Goal: Task Accomplishment & Management: Complete application form

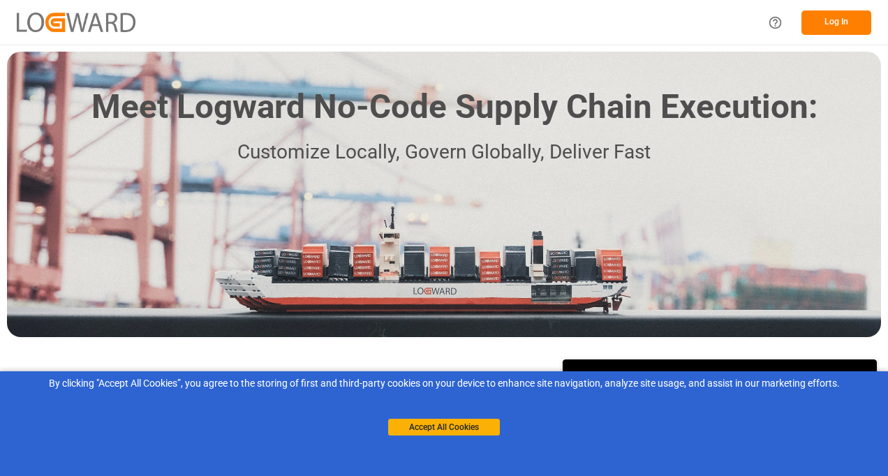
click at [853, 20] on button "Log In" at bounding box center [836, 22] width 70 height 24
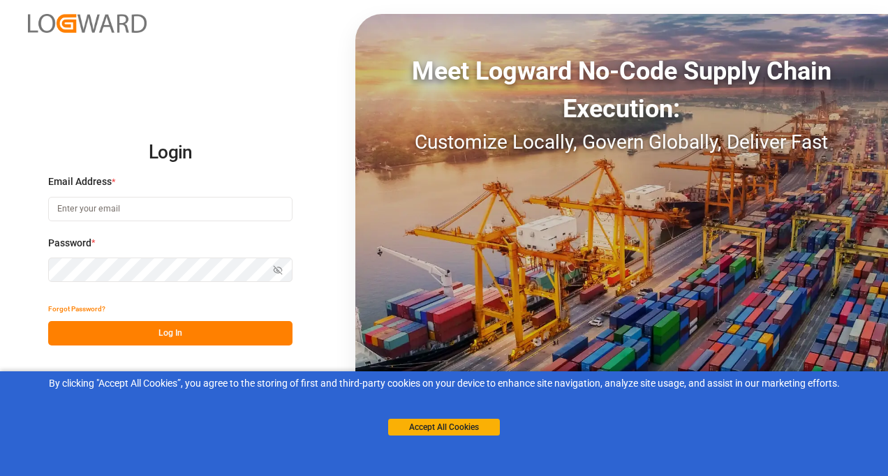
type input "[PERSON_NAME][EMAIL_ADDRESS][DOMAIN_NAME][PERSON_NAME]"
click at [138, 336] on button "Log In" at bounding box center [170, 333] width 244 height 24
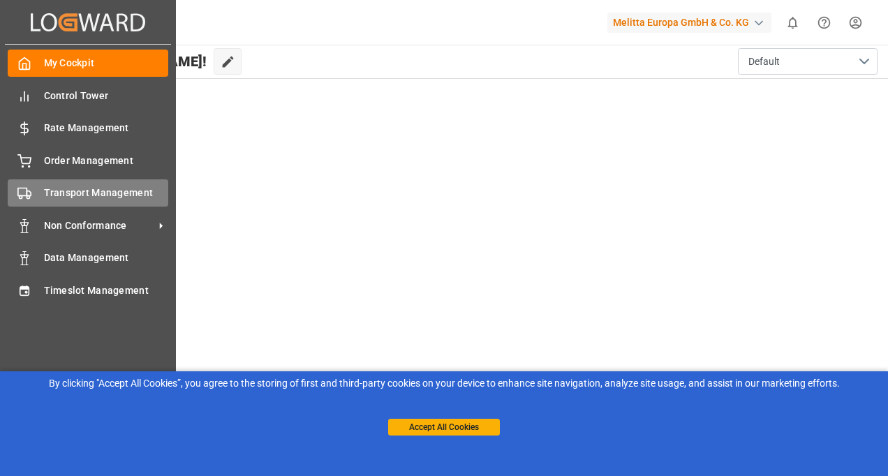
click at [77, 186] on span "Transport Management" at bounding box center [106, 193] width 125 height 15
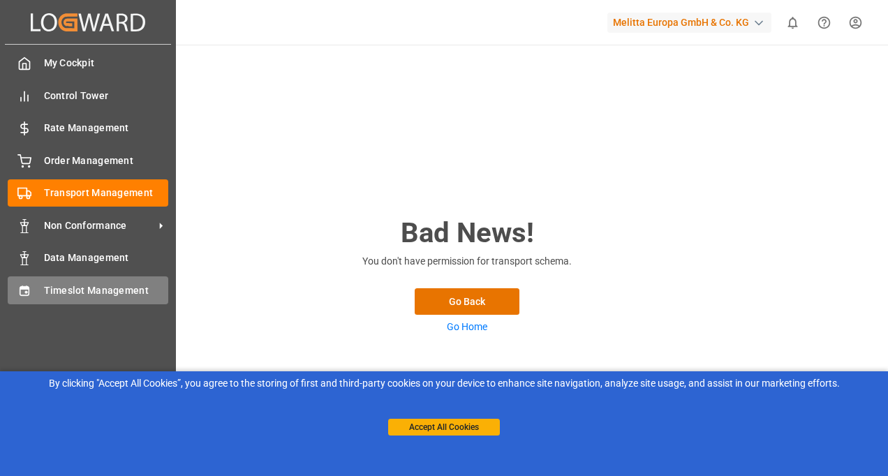
click at [82, 285] on span "Timeslot Management" at bounding box center [106, 290] width 125 height 15
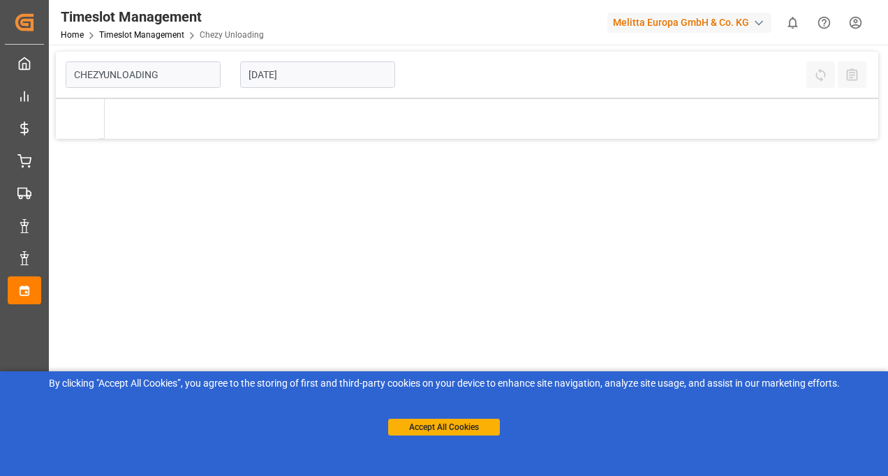
type input "Chezy Unloading"
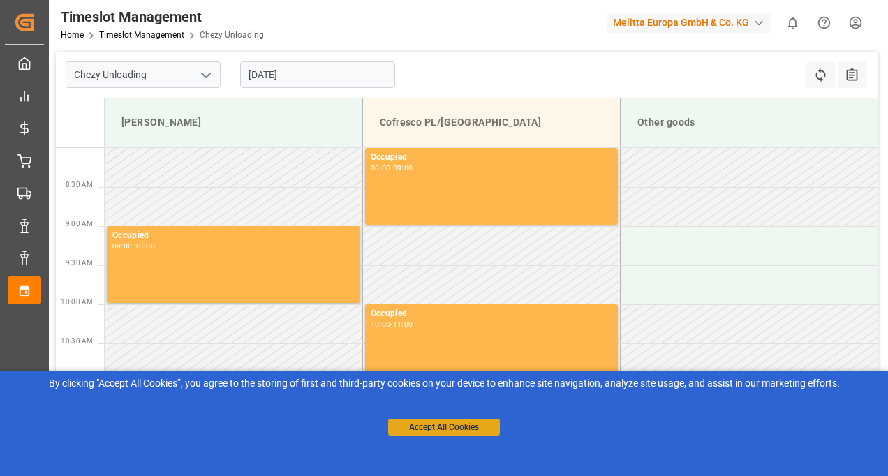
click at [452, 428] on button "Accept All Cookies" at bounding box center [444, 427] width 112 height 17
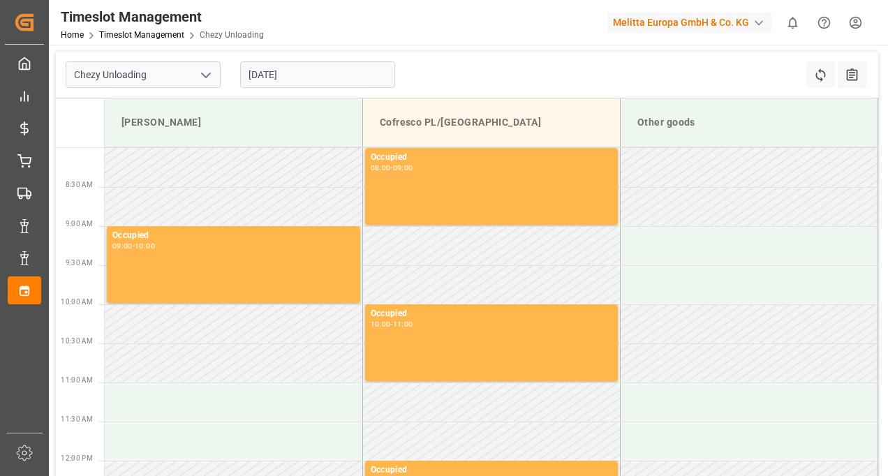
click at [887, 346] on div at bounding box center [444, 238] width 888 height 476
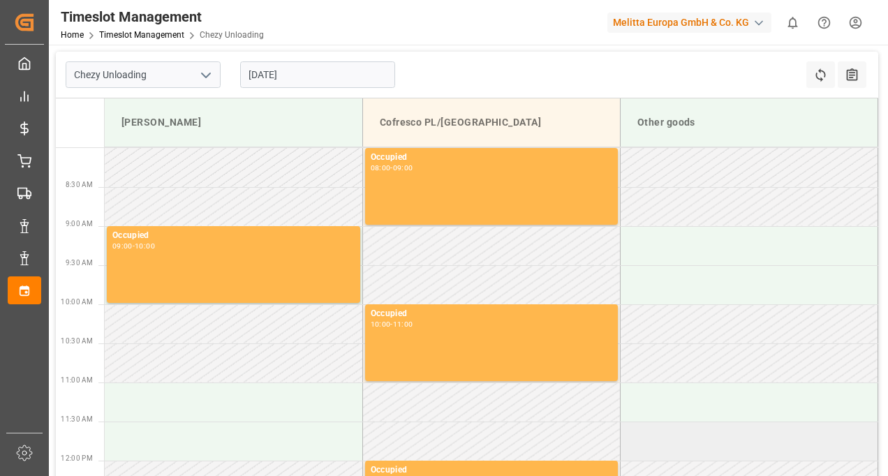
click at [633, 432] on td at bounding box center [749, 441] width 258 height 39
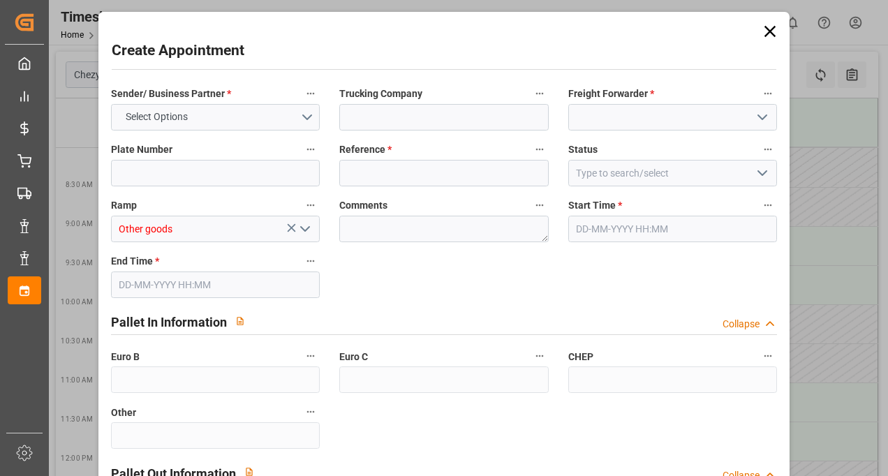
type input "0"
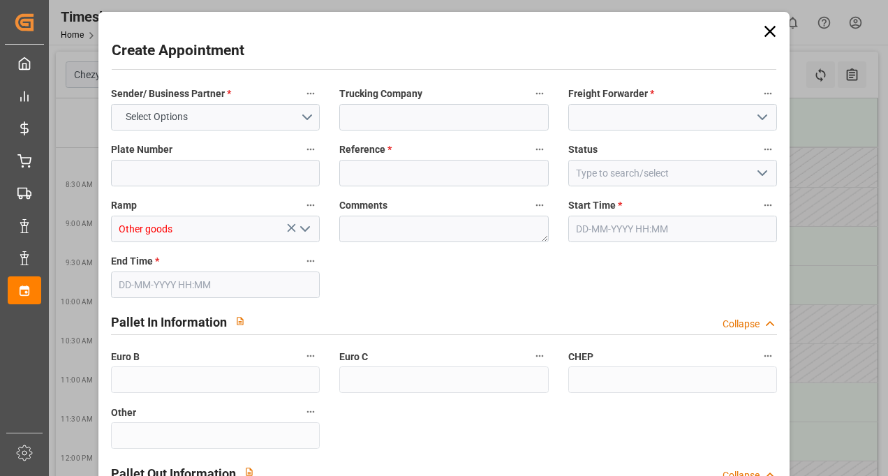
type input "0"
type input "29-08-2025 11:30"
type input "29-08-2025 12:30"
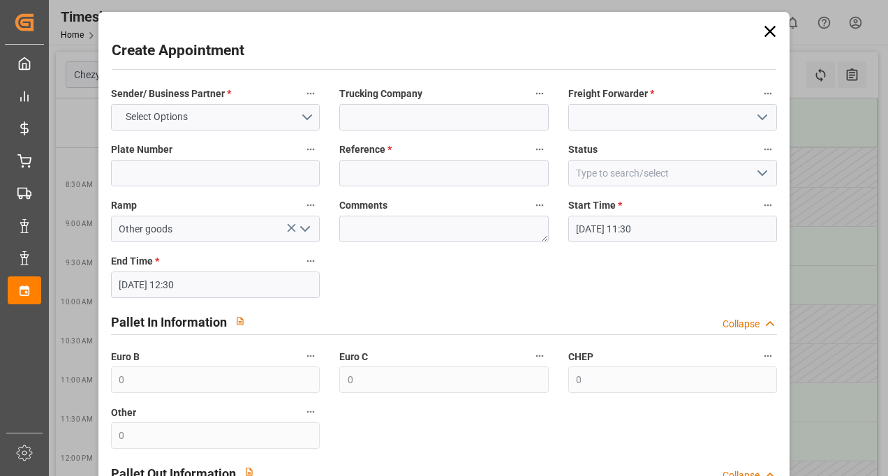
scroll to position [28, 0]
click at [768, 34] on icon at bounding box center [769, 31] width 11 height 11
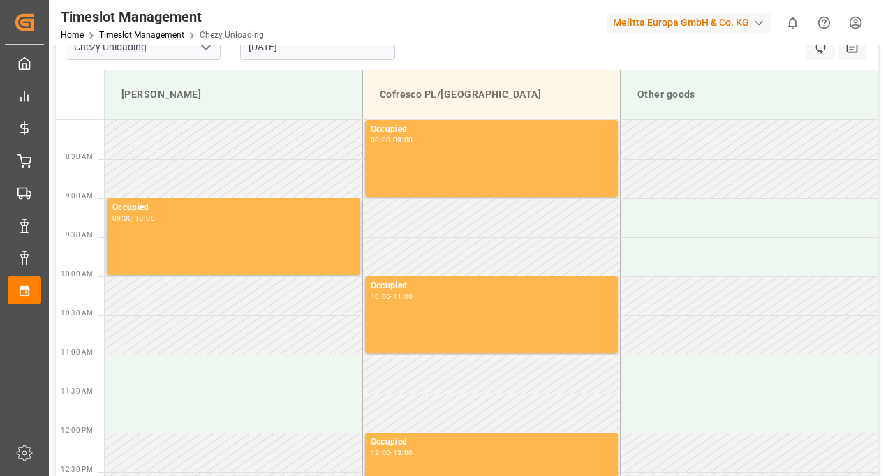
click at [638, 439] on td at bounding box center [749, 452] width 258 height 39
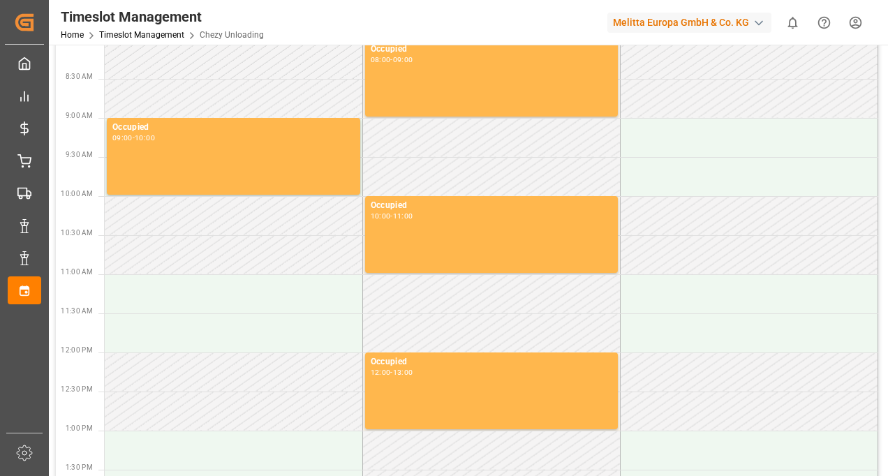
scroll to position [56, 0]
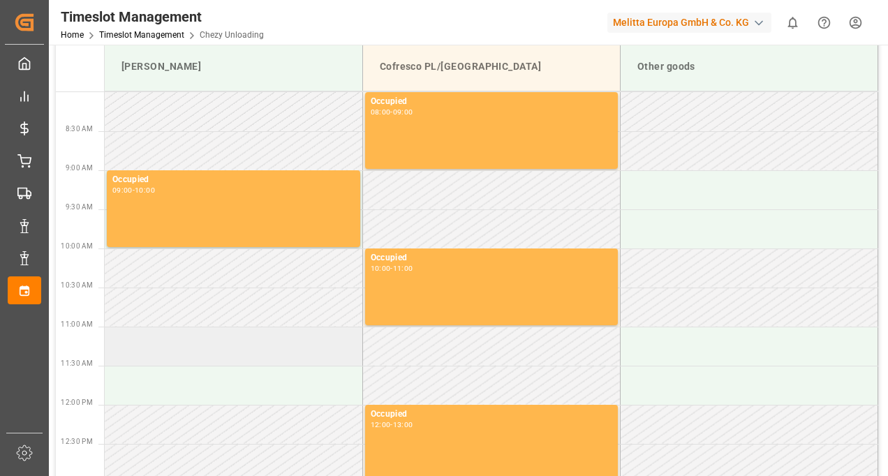
click at [218, 345] on td at bounding box center [234, 346] width 258 height 39
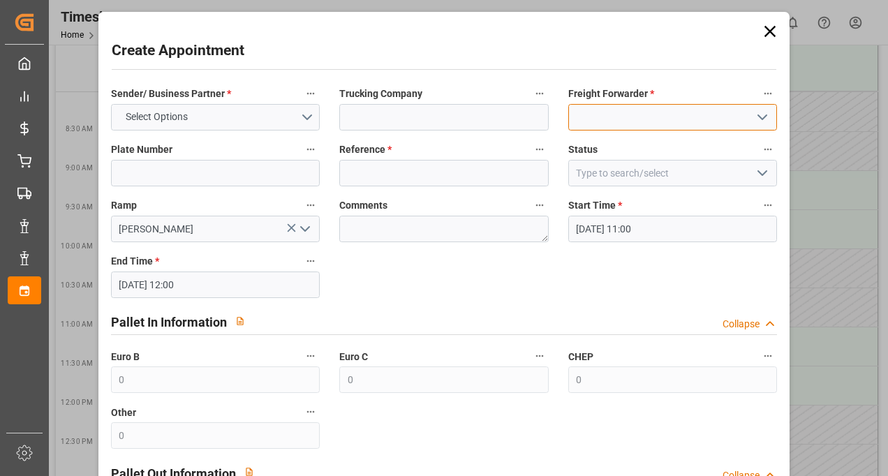
click at [706, 117] on input at bounding box center [672, 117] width 209 height 27
click at [763, 120] on icon "open menu" at bounding box center [762, 117] width 17 height 17
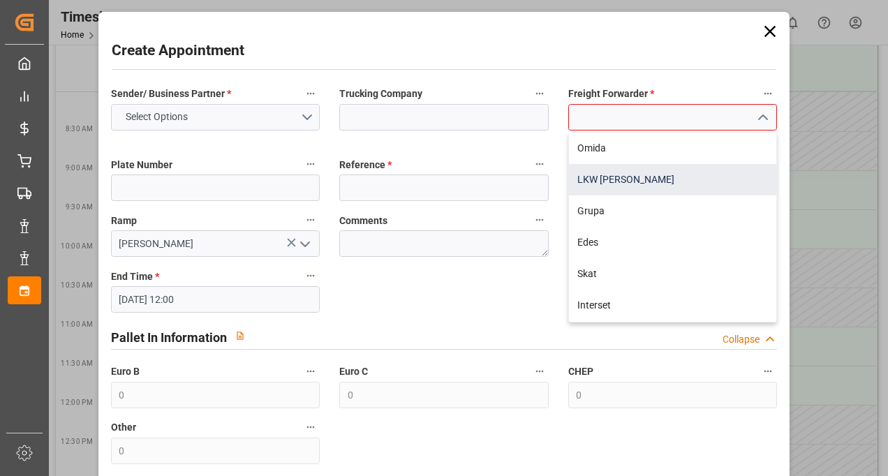
click at [609, 174] on div "LKW Walter" at bounding box center [673, 179] width 208 height 31
type input "LKW Walter"
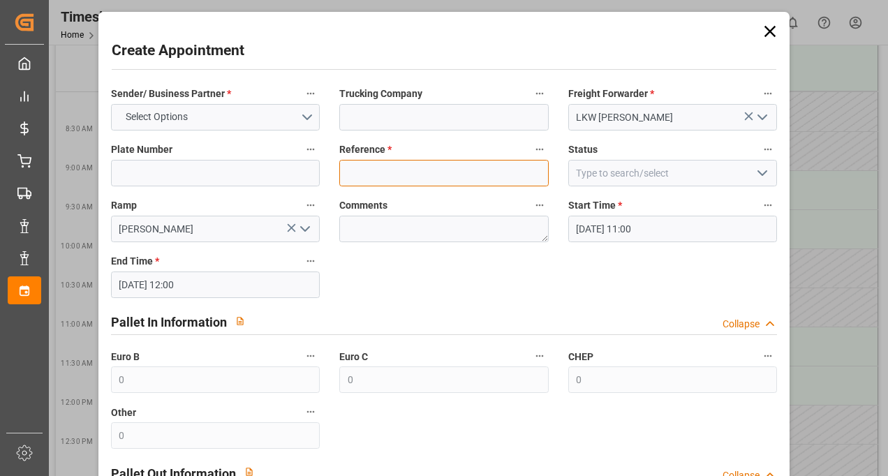
click at [494, 175] on input at bounding box center [443, 173] width 209 height 27
click at [377, 173] on input "40005274" at bounding box center [443, 173] width 209 height 27
type input "400052374"
click at [571, 441] on div "Sender/ Business Partner * Select Options Trucking Company Freight Forwarder * …" at bounding box center [444, 371] width 686 height 582
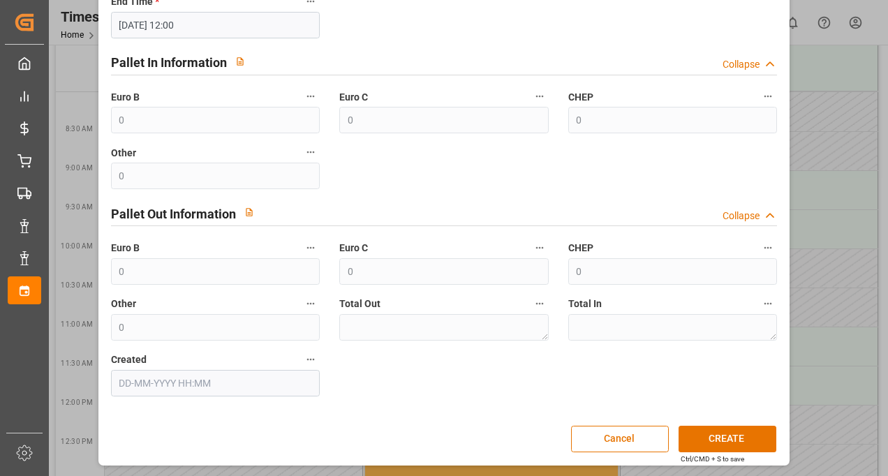
scroll to position [260, 0]
click at [696, 431] on button "CREATE" at bounding box center [728, 439] width 98 height 27
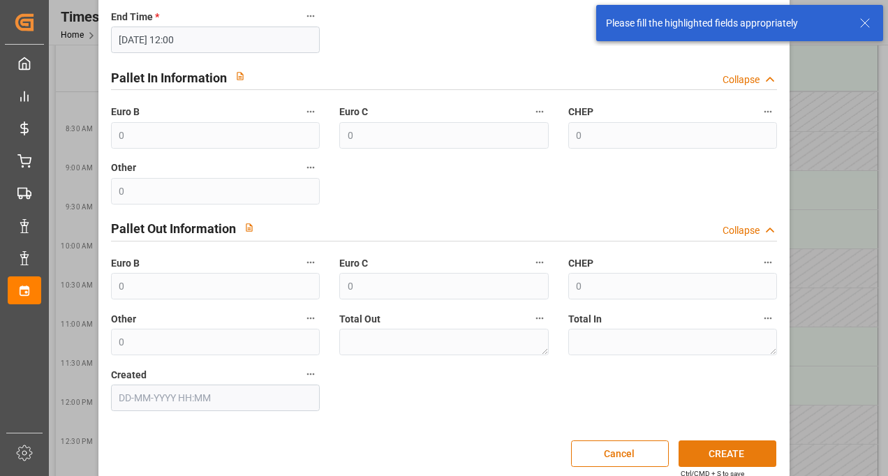
scroll to position [275, 0]
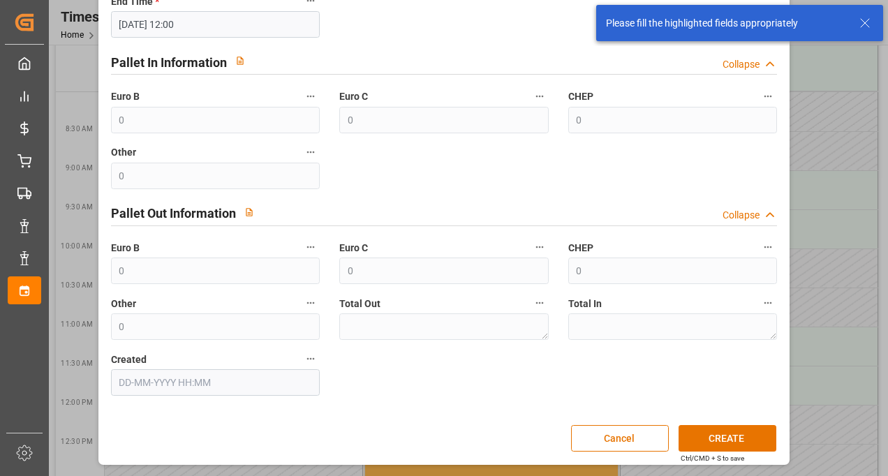
click at [534, 161] on div "Sender/ Business Partner * Select Options Field is required Trucking Company Fr…" at bounding box center [444, 103] width 686 height 597
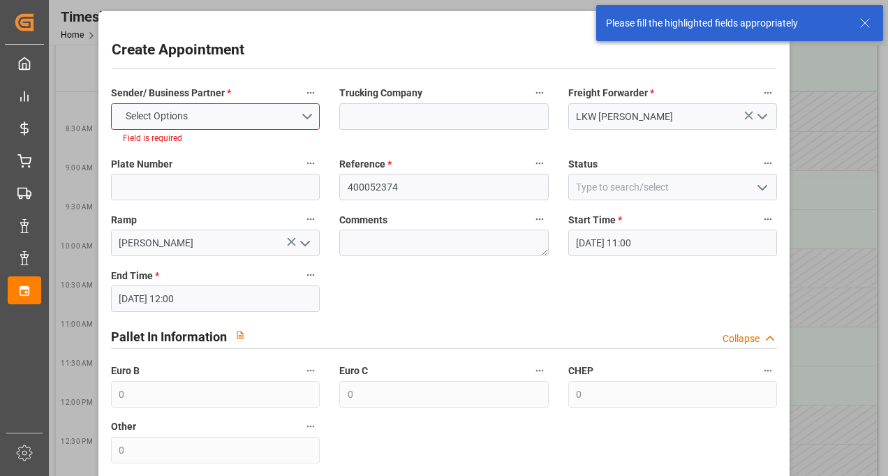
scroll to position [0, 0]
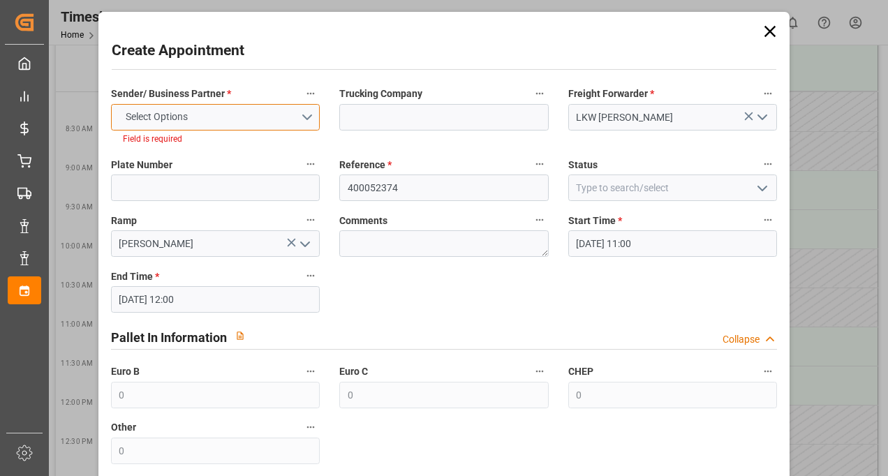
click at [271, 114] on button "Select Options" at bounding box center [215, 117] width 209 height 27
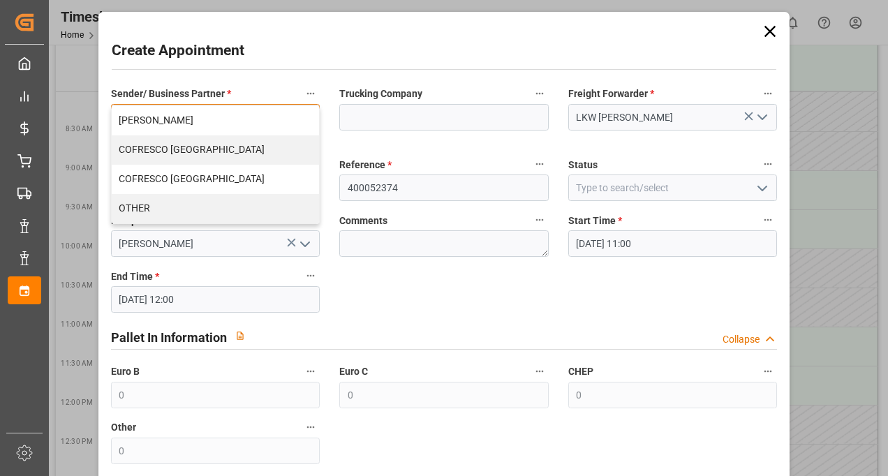
click at [156, 117] on div "MELITTA MINDEN" at bounding box center [216, 120] width 208 height 29
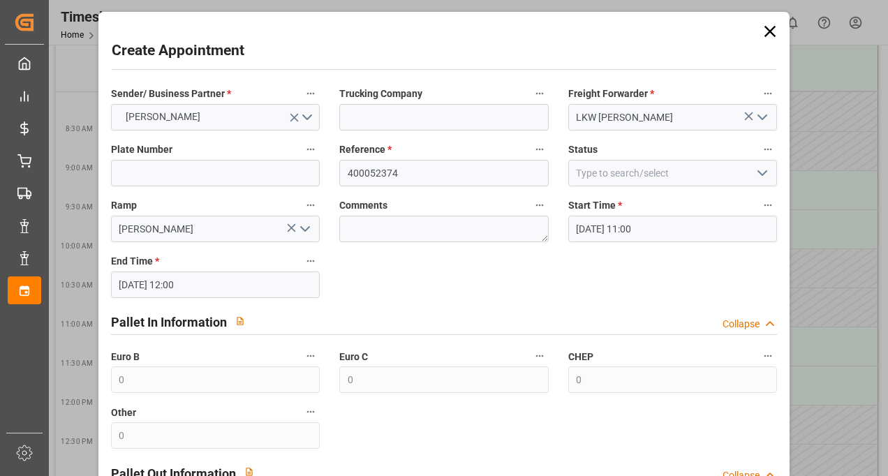
click at [729, 275] on div "Sender/ Business Partner * MELITTA MINDEN Trucking Company Freight Forwarder * …" at bounding box center [444, 371] width 686 height 582
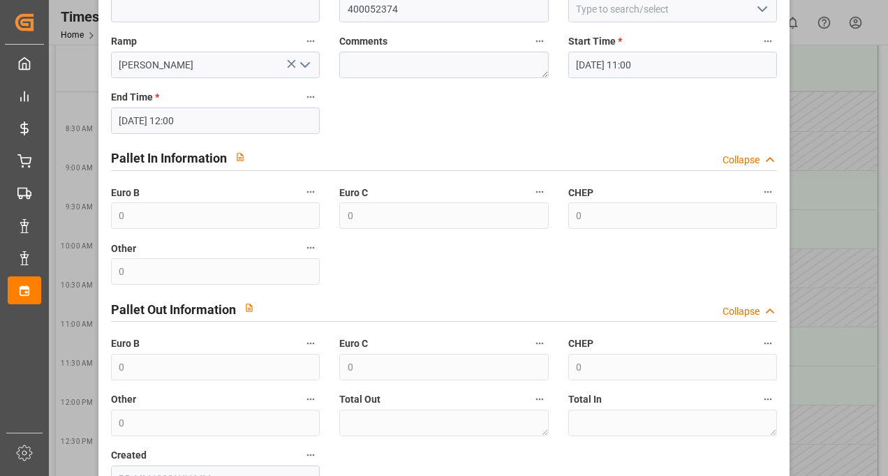
scroll to position [260, 0]
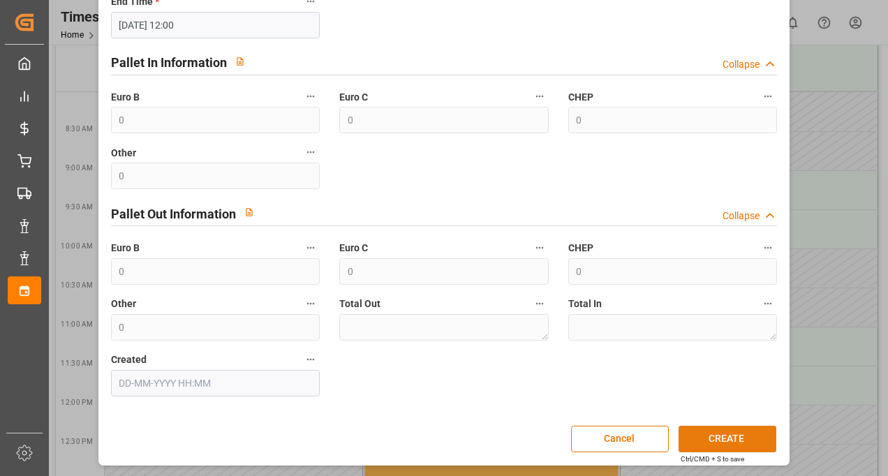
click at [714, 441] on button "CREATE" at bounding box center [728, 439] width 98 height 27
